Goal: Check status: Check status

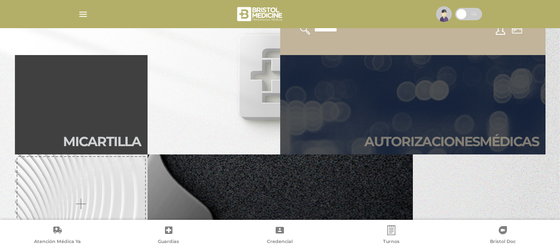
scroll to position [124, 0]
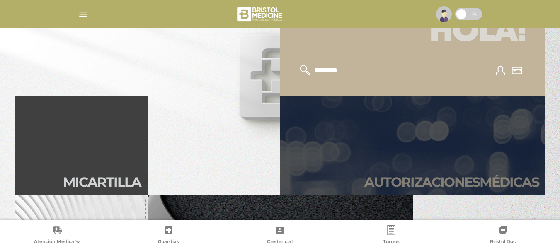
click at [412, 127] on link "Autori zaciones médicas" at bounding box center [412, 145] width 265 height 99
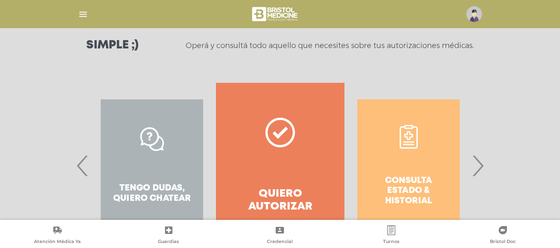
scroll to position [124, 0]
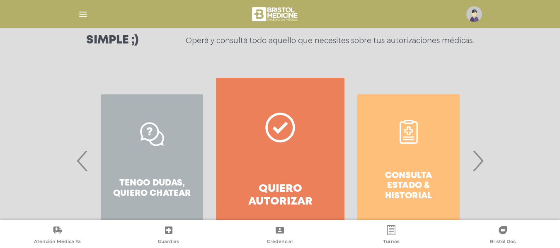
click at [389, 165] on div "Consulta estado & historial" at bounding box center [408, 161] width 128 height 166
click at [479, 163] on span "›" at bounding box center [478, 160] width 16 height 45
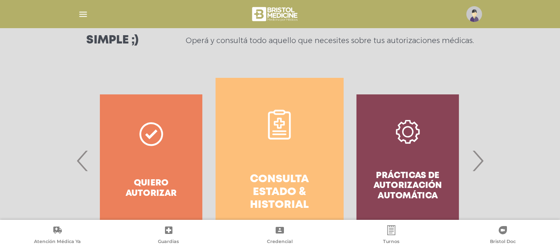
click at [326, 165] on link "Consulta estado & historial" at bounding box center [280, 161] width 128 height 166
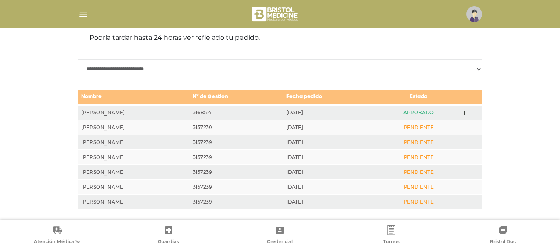
scroll to position [391, 0]
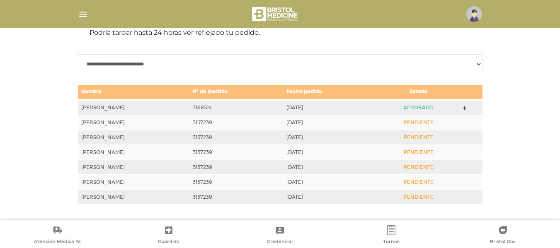
click at [467, 107] on icon at bounding box center [465, 109] width 4 height 4
